Goal: Check status: Check status

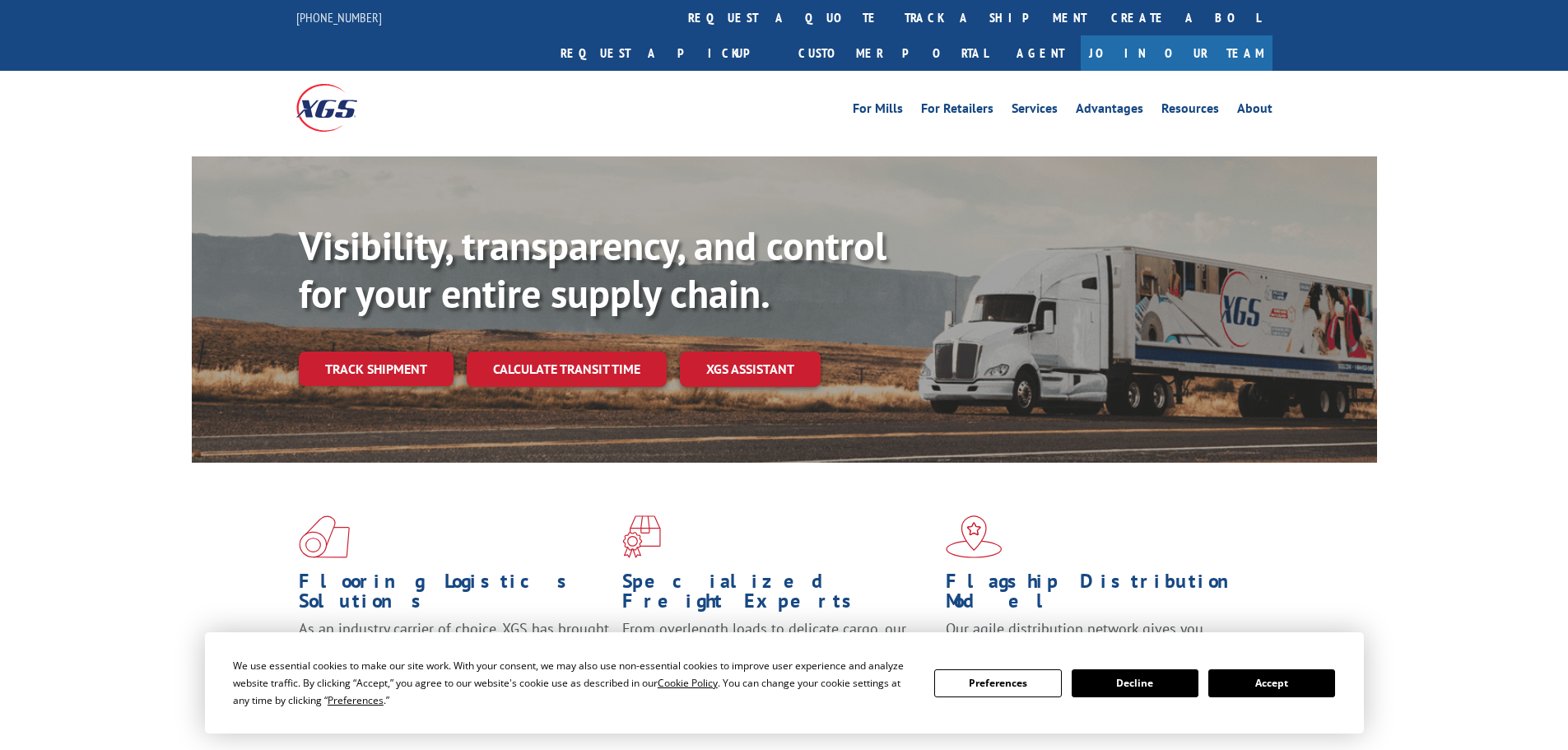
click at [1253, 682] on button "Accept" at bounding box center [1272, 683] width 127 height 28
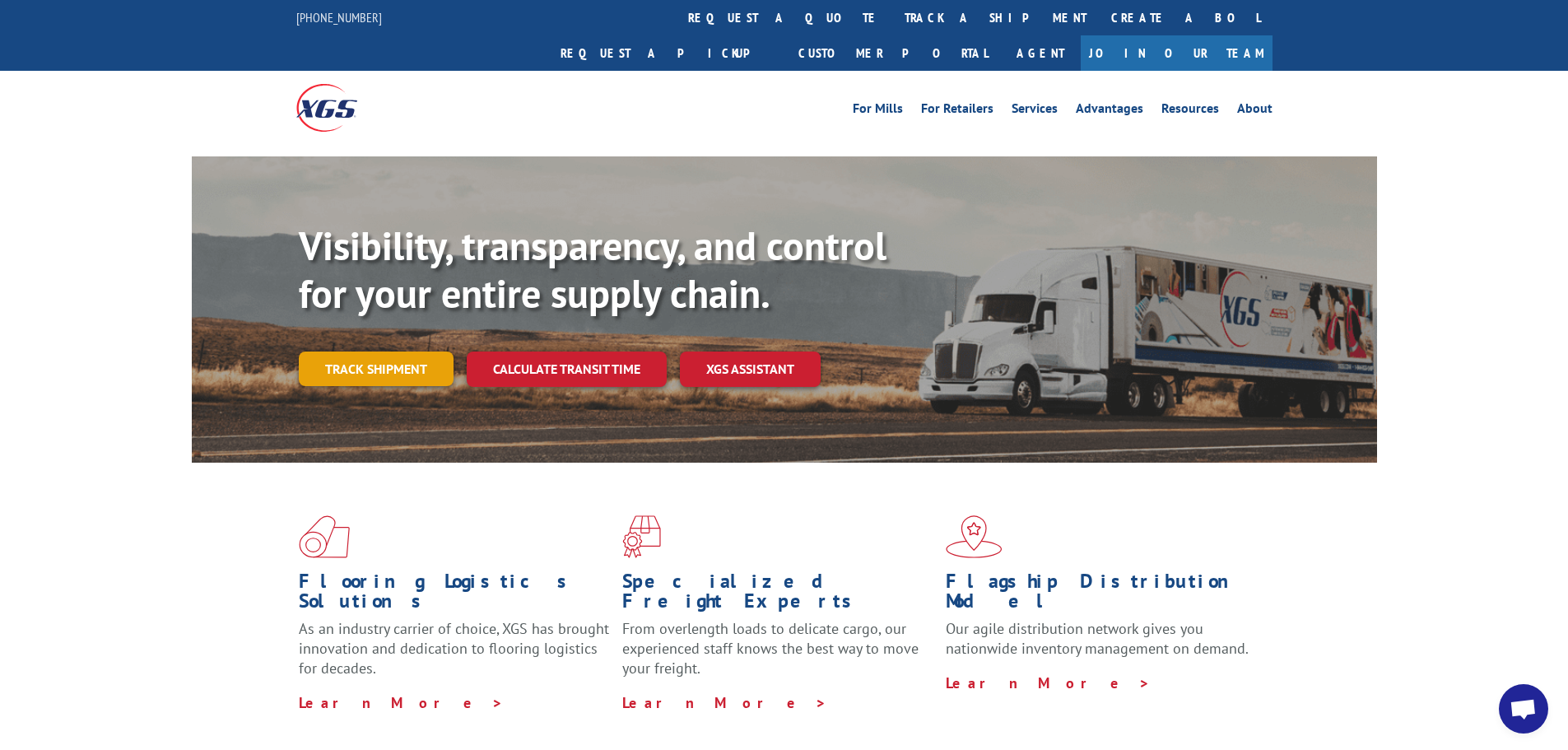
click at [366, 351] on link "Track shipment" at bounding box center [376, 369] width 155 height 34
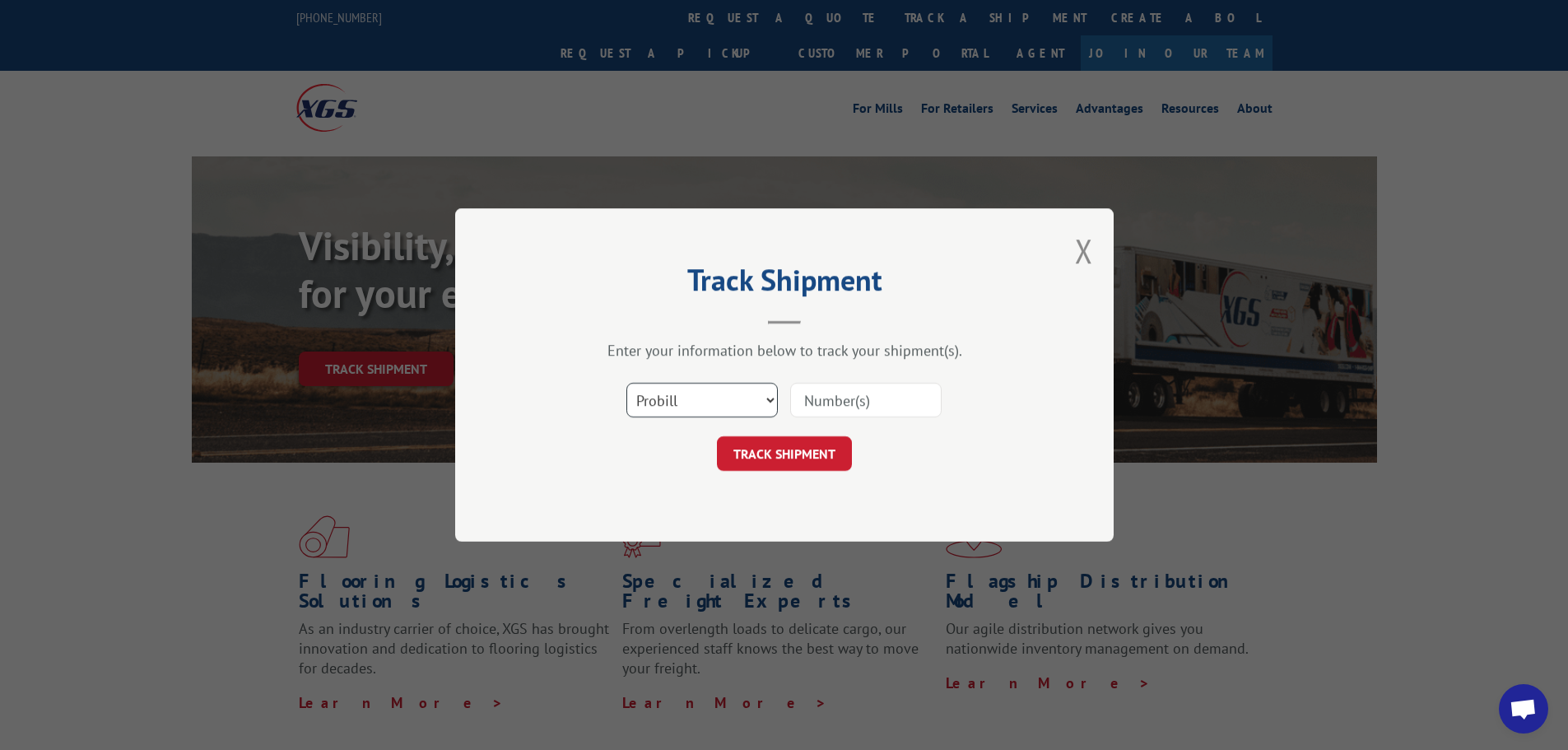
click at [713, 391] on select "Select category... Probill BOL PO" at bounding box center [702, 400] width 151 height 34
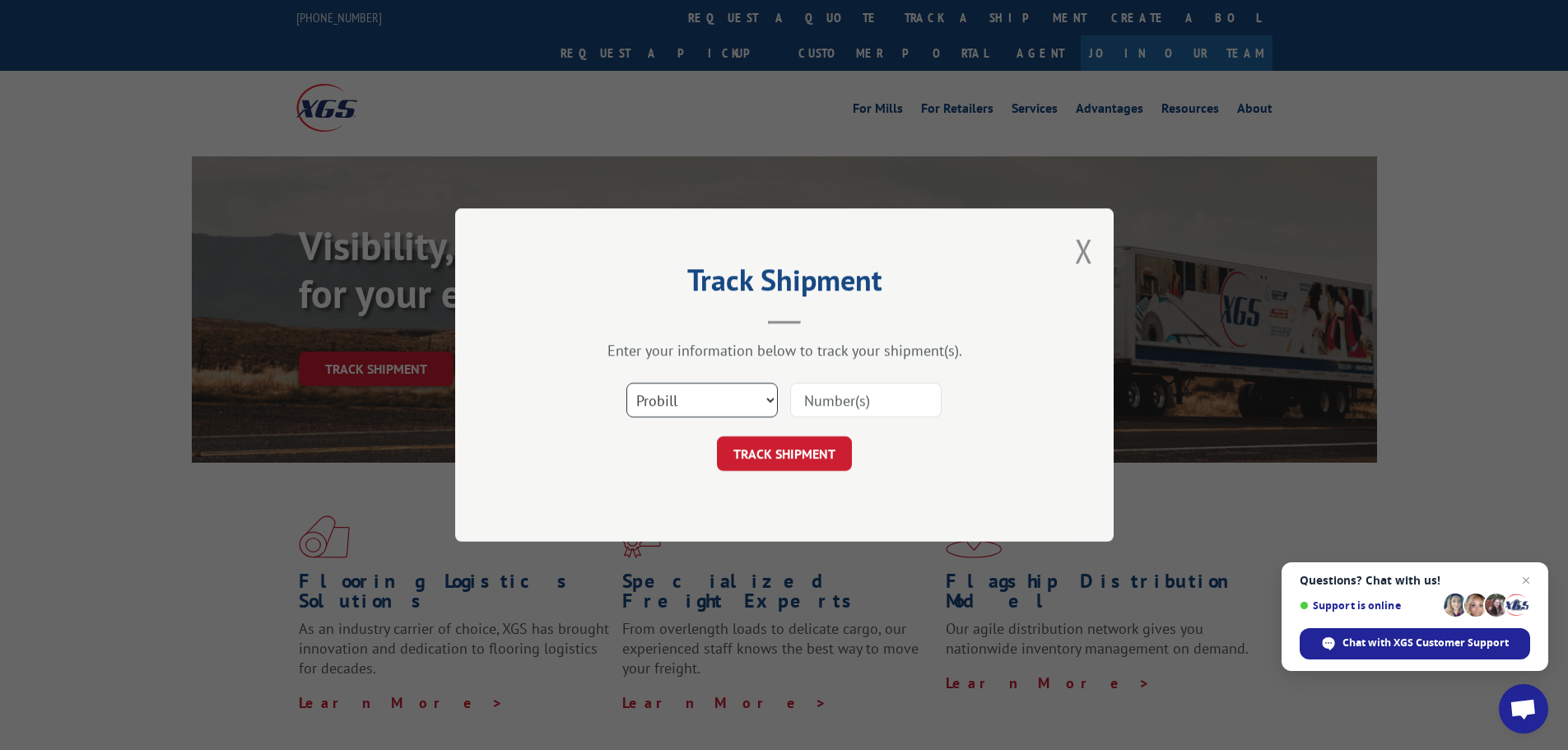
select select "bol"
click at [626, 383] on select "Select category... Probill BOL PO" at bounding box center [702, 400] width 151 height 34
click at [866, 409] on input at bounding box center [866, 400] width 151 height 34
paste input "6872195"
type input "6872195"
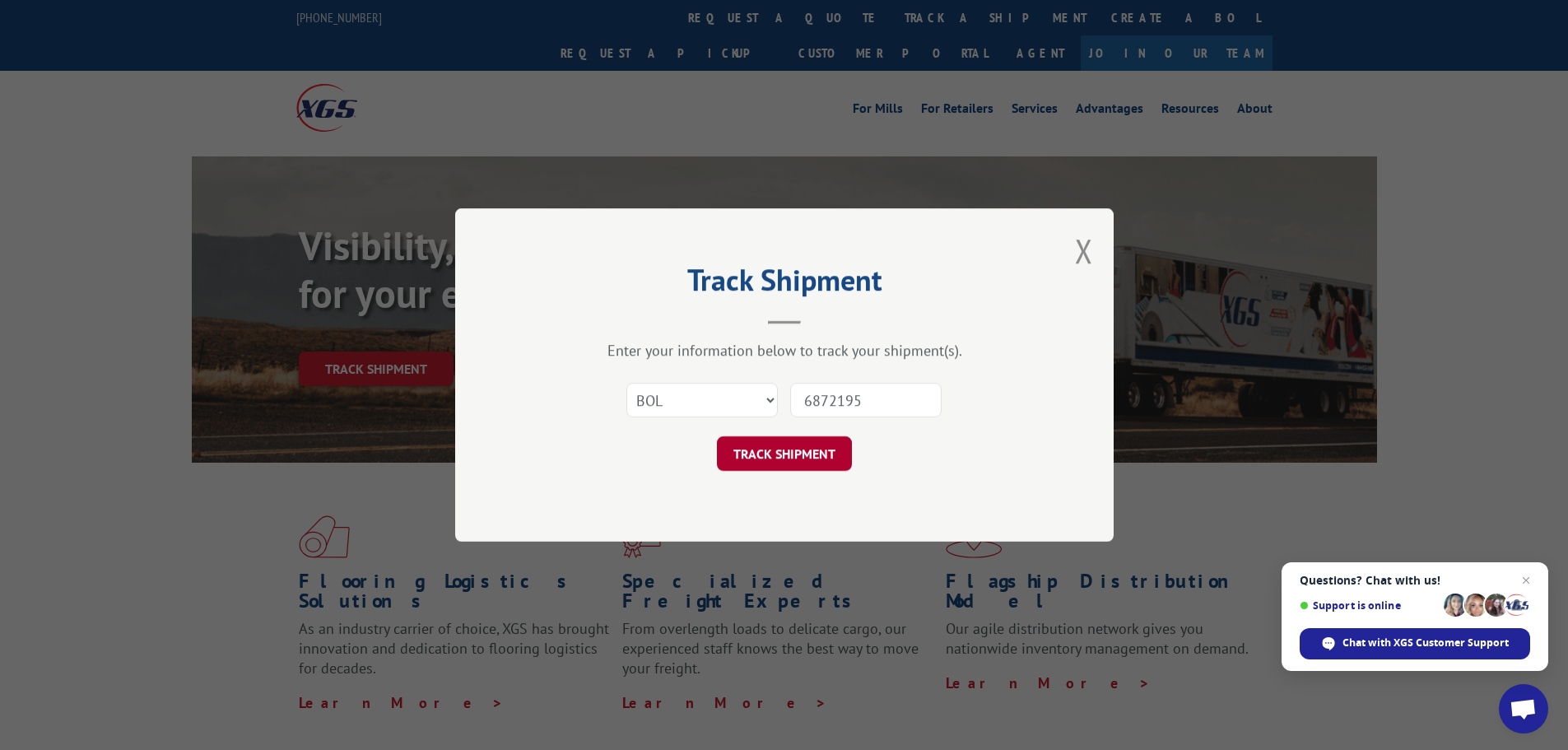
click at [815, 458] on button "TRACK SHIPMENT" at bounding box center [784, 454] width 135 height 34
